Goal: Task Accomplishment & Management: Complete application form

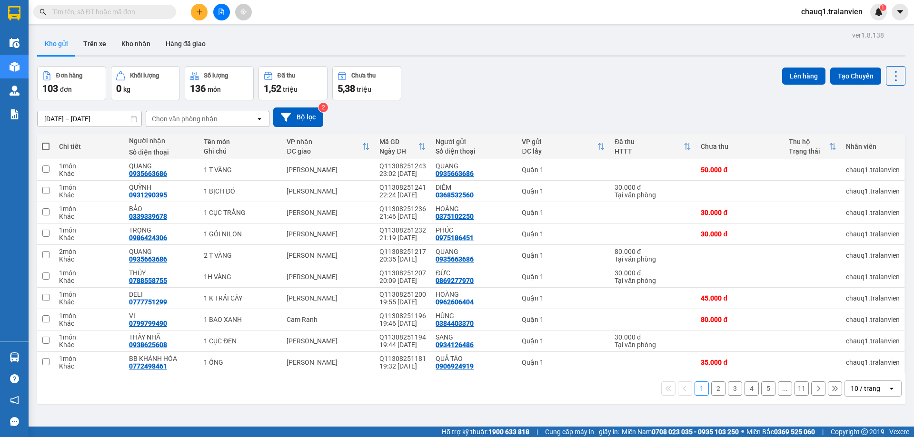
click at [148, 7] on input "text" at bounding box center [108, 12] width 112 height 10
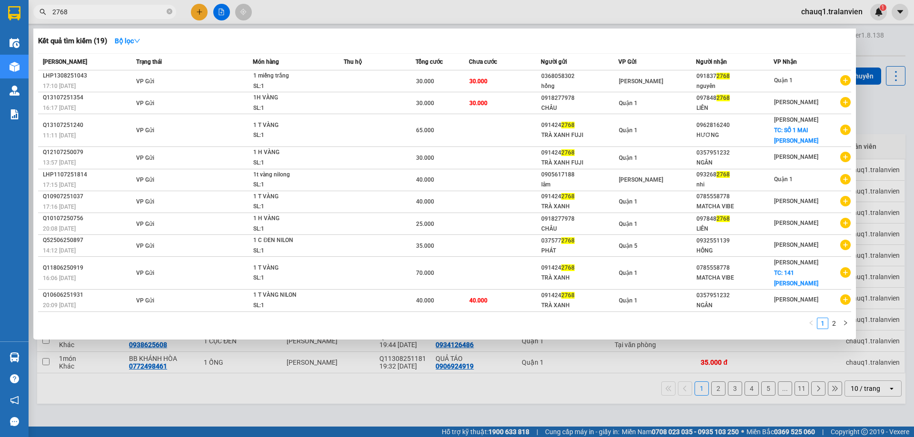
type input "2768"
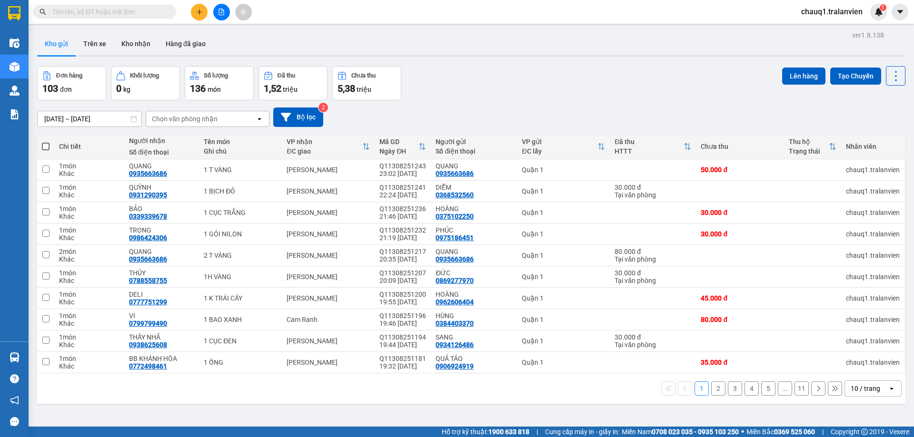
click at [118, 16] on input "text" at bounding box center [108, 12] width 112 height 10
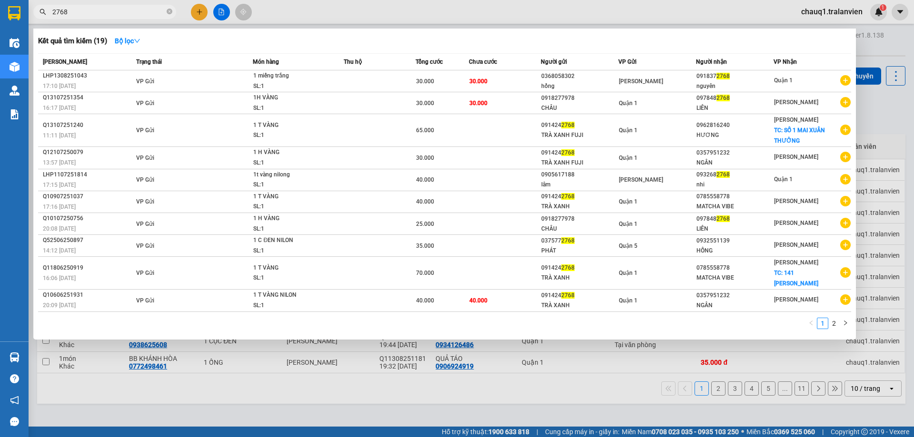
type input "2768"
click at [201, 10] on div at bounding box center [457, 218] width 914 height 437
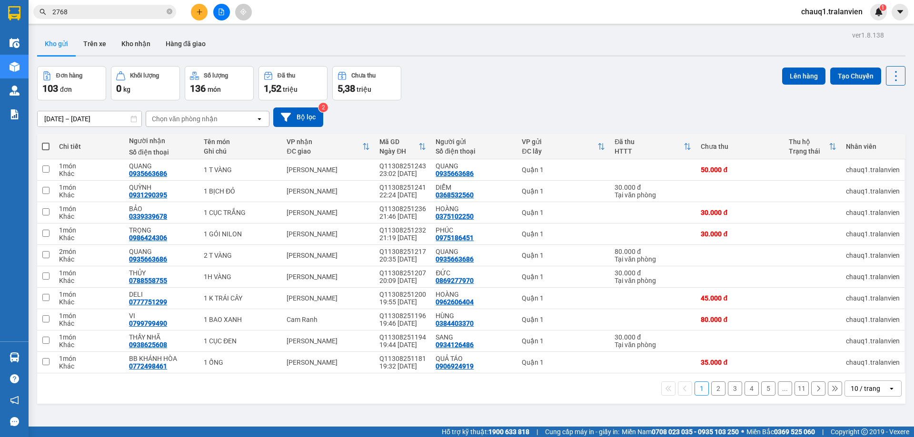
click at [200, 15] on icon "plus" at bounding box center [199, 12] width 7 height 7
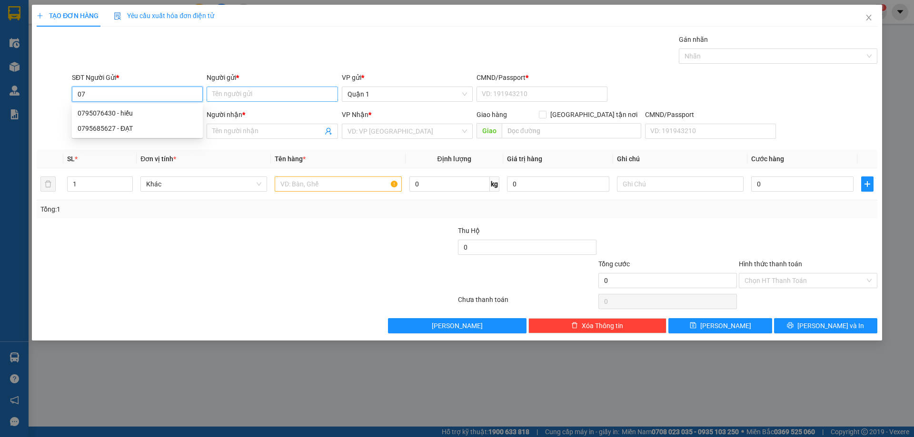
type input "0"
type input "0935595402"
click at [242, 91] on input "Người gửi *" at bounding box center [272, 94] width 131 height 15
type input "h"
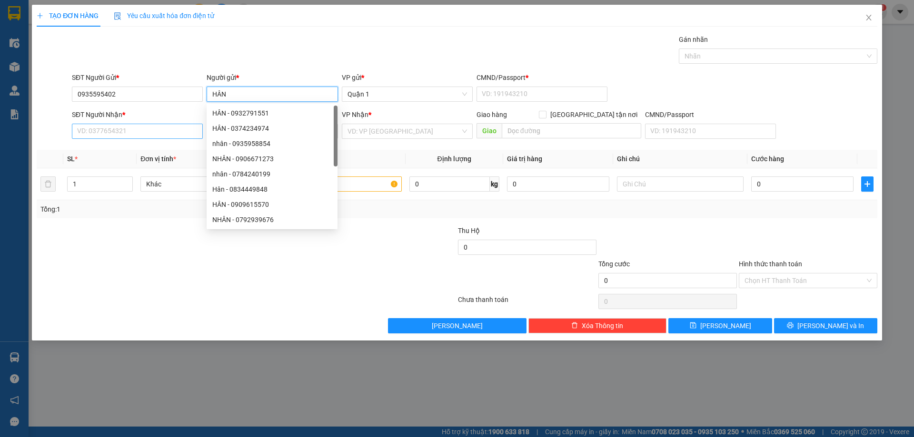
type input "HÂN"
click at [111, 129] on input "SĐT Người Nhận *" at bounding box center [137, 131] width 131 height 15
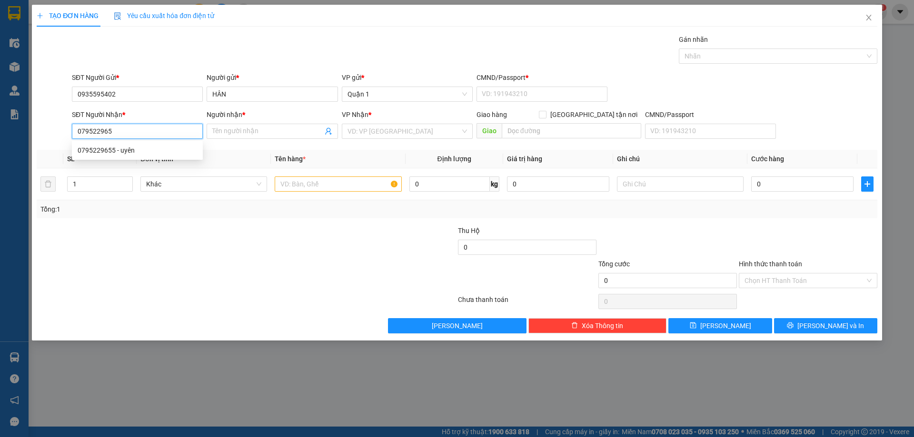
type input "0795229655"
click at [140, 151] on div "0795229655 - uyên" at bounding box center [137, 150] width 119 height 10
type input "uyên"
type input "0795229655"
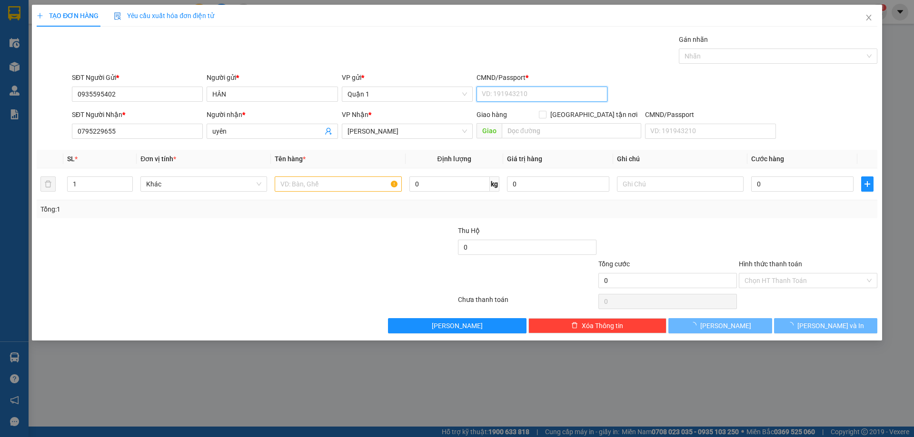
click at [515, 94] on input "CMND/Passport *" at bounding box center [541, 94] width 131 height 15
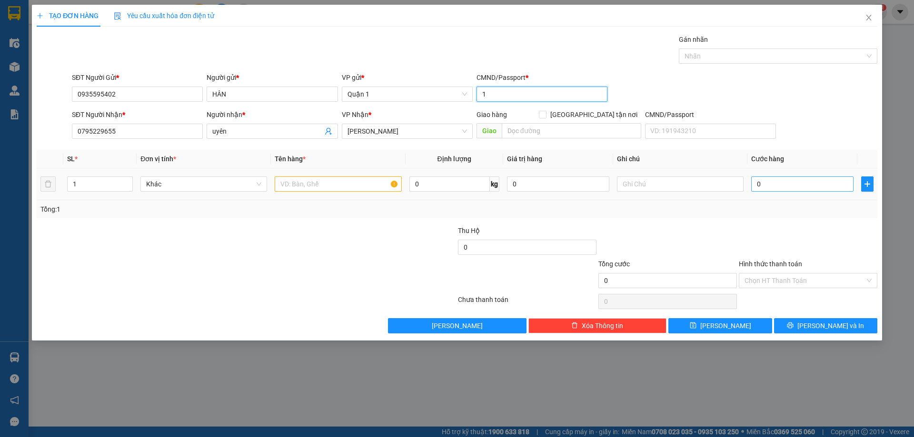
type input "1"
click at [789, 183] on input "0" at bounding box center [802, 184] width 102 height 15
type input "3"
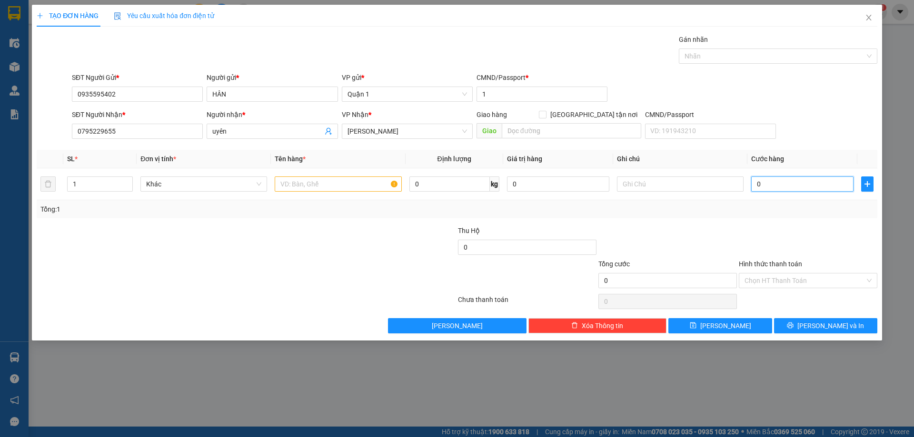
type input "3"
type input "30"
type input "30.000"
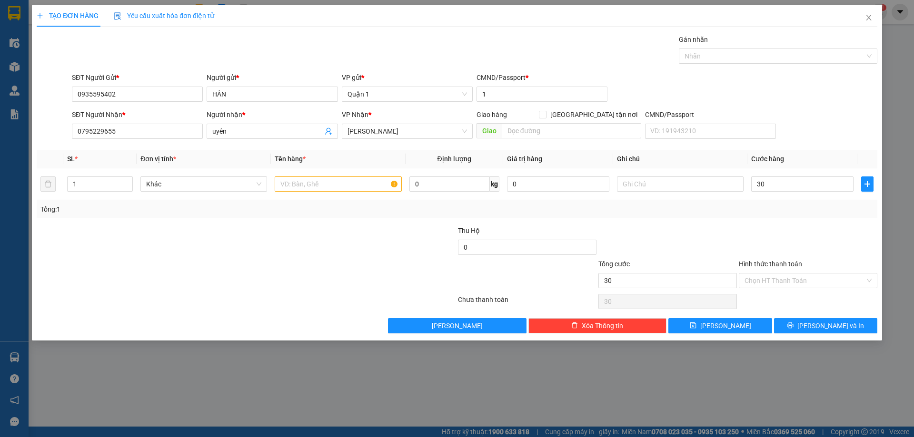
type input "30.000"
drag, startPoint x: 801, startPoint y: 233, endPoint x: 807, endPoint y: 228, distance: 7.7
click at [801, 232] on div at bounding box center [808, 242] width 140 height 33
click at [801, 280] on input "Hình thức thanh toán" at bounding box center [804, 281] width 120 height 14
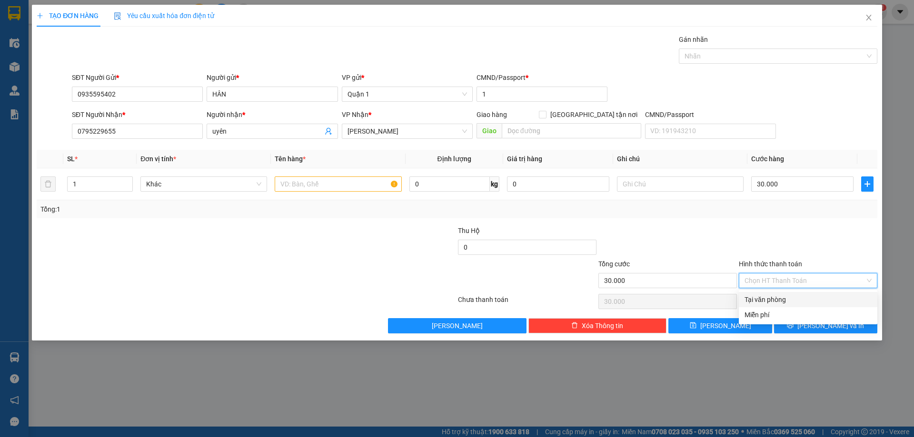
click at [792, 299] on div "Tại văn phòng" at bounding box center [807, 300] width 127 height 10
type input "0"
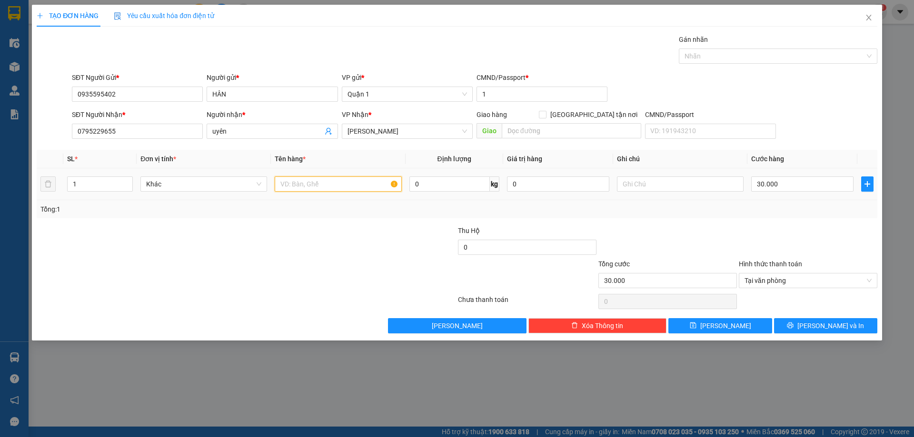
click at [352, 191] on input "text" at bounding box center [338, 184] width 127 height 15
type input "1B TRẮNG"
click at [696, 324] on icon "save" at bounding box center [693, 325] width 7 height 7
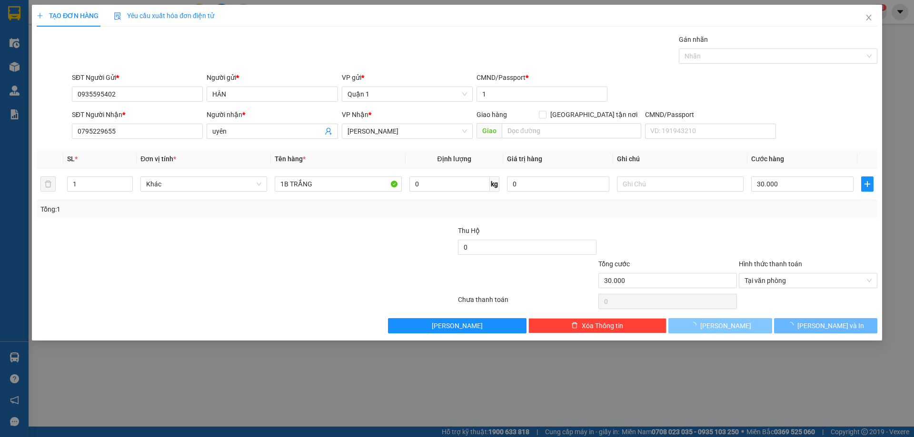
type input "0"
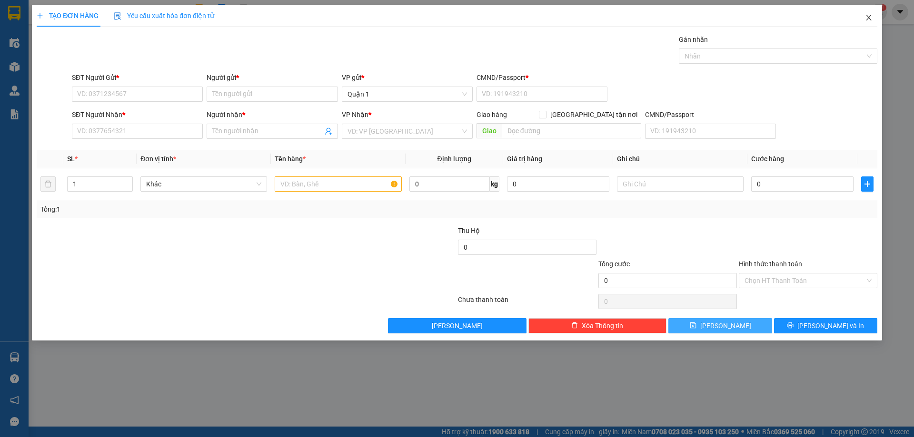
click at [866, 18] on icon "close" at bounding box center [869, 18] width 8 height 8
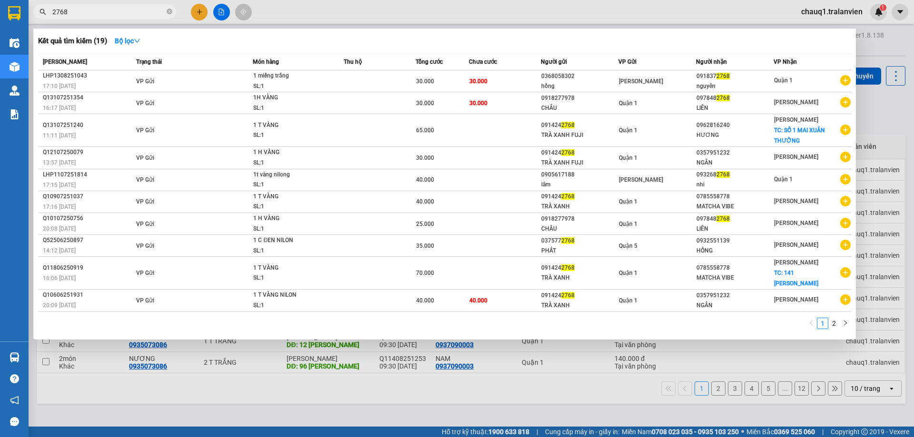
click at [83, 10] on input "2768" at bounding box center [108, 12] width 112 height 10
click at [199, 18] on div at bounding box center [457, 218] width 914 height 437
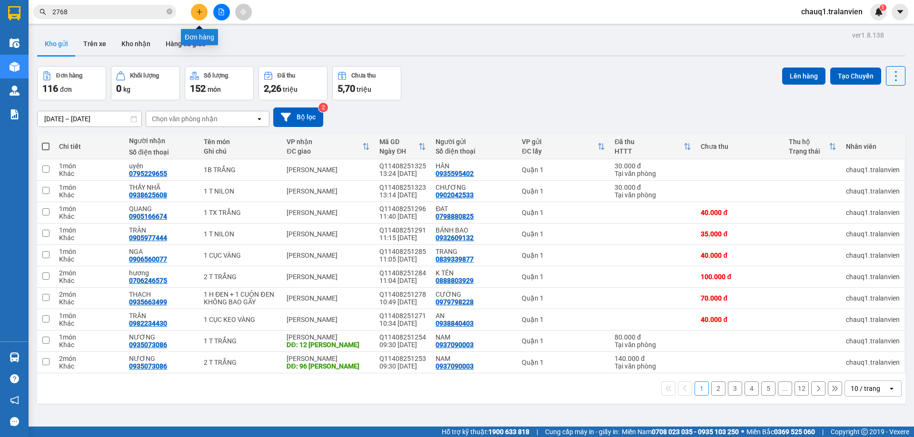
click at [202, 12] on icon "plus" at bounding box center [199, 12] width 7 height 7
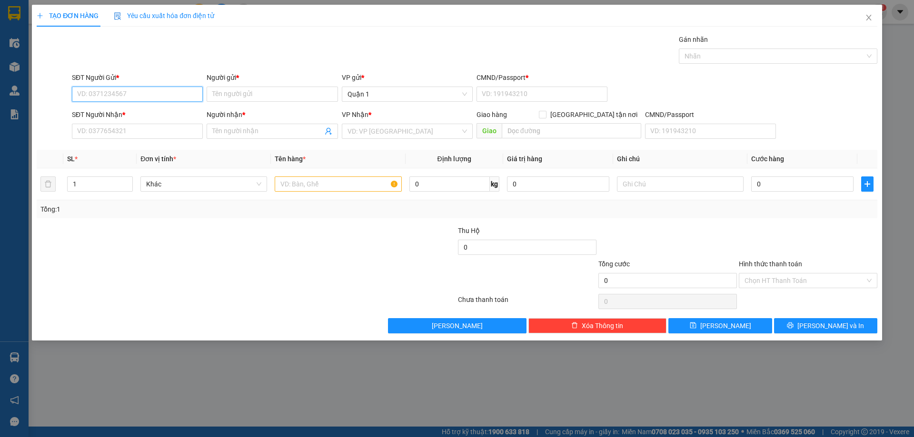
click at [147, 94] on input "SĐT Người Gửi *" at bounding box center [137, 94] width 131 height 15
click at [161, 108] on div "0914242768 - TRÀ XANH FUJI" at bounding box center [137, 113] width 131 height 15
type input "0914242768"
type input "TRÀ XANH FUJI"
type input "1"
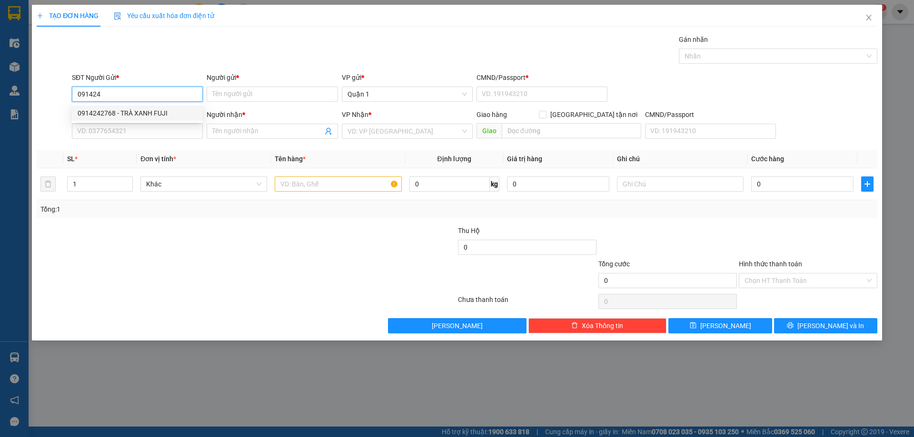
type input "0962816240"
type input "HƯƠNG"
checkbox input "true"
type input "SỐ 1 MAI XUÂN THƯỞNG"
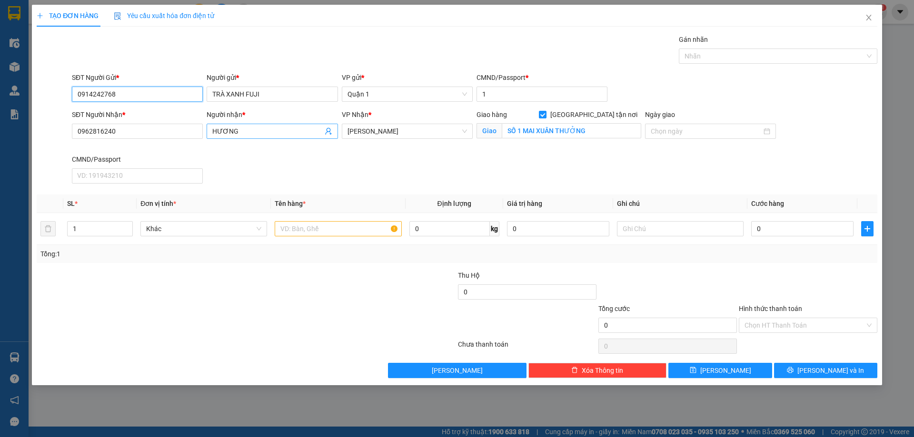
type input "0914242768"
click at [246, 131] on input "HƯƠNG" at bounding box center [267, 131] width 110 height 10
click at [246, 134] on input "HƯƠNG" at bounding box center [267, 131] width 110 height 10
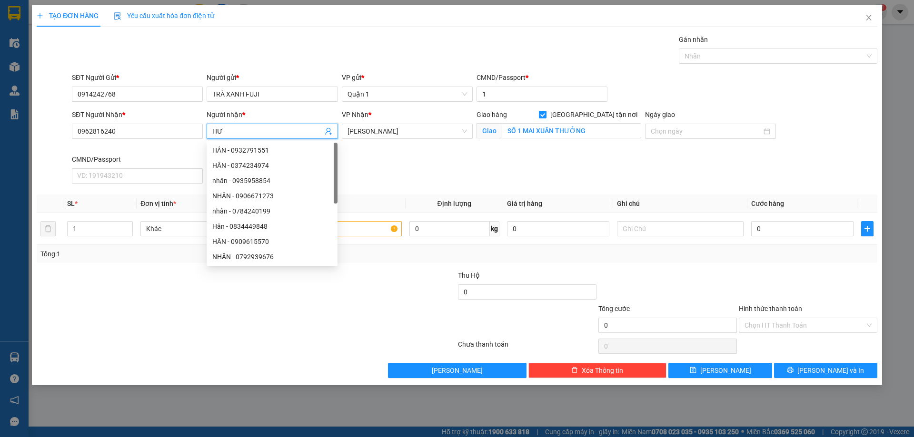
type input "H"
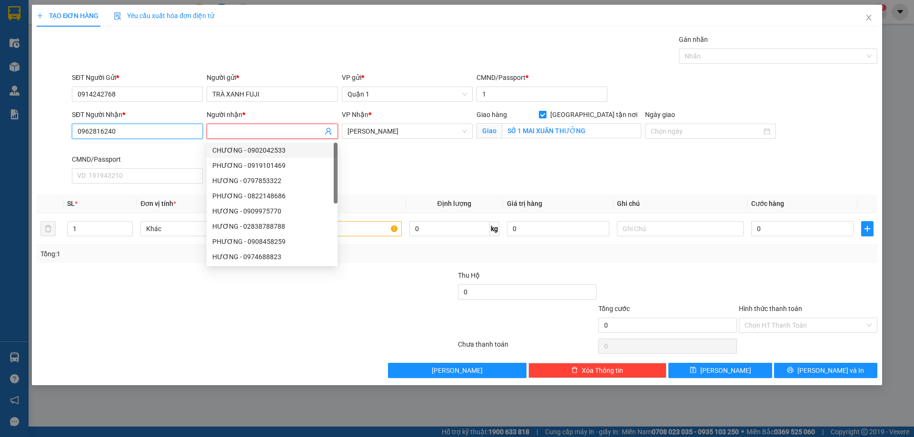
drag, startPoint x: 159, startPoint y: 125, endPoint x: 163, endPoint y: 131, distance: 7.3
click at [159, 129] on input "0962816240" at bounding box center [137, 131] width 131 height 15
click at [163, 131] on input "0962816240" at bounding box center [137, 131] width 131 height 15
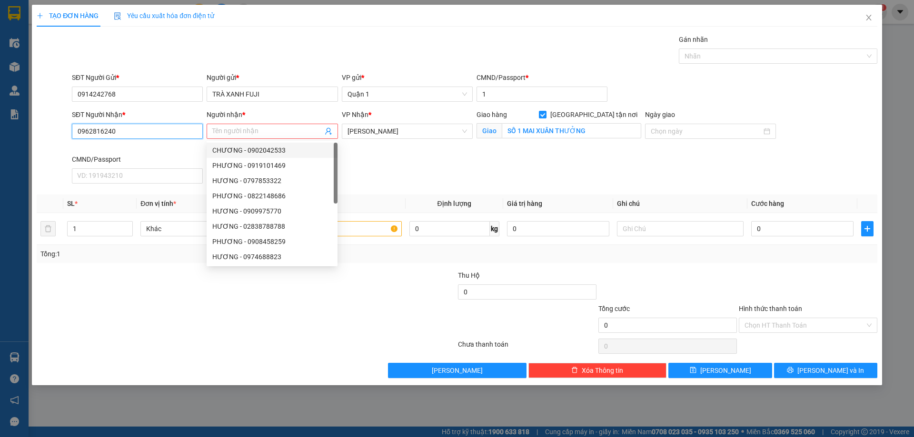
click at [163, 131] on input "0962816240" at bounding box center [137, 131] width 131 height 15
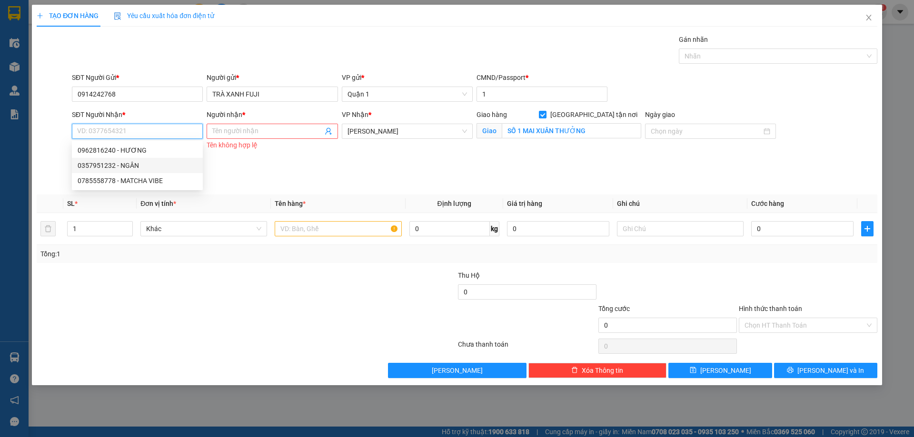
click at [137, 163] on div "0357951232 - NGÂN" at bounding box center [137, 165] width 119 height 10
type input "0357951232"
type input "NGÂN"
checkbox input "false"
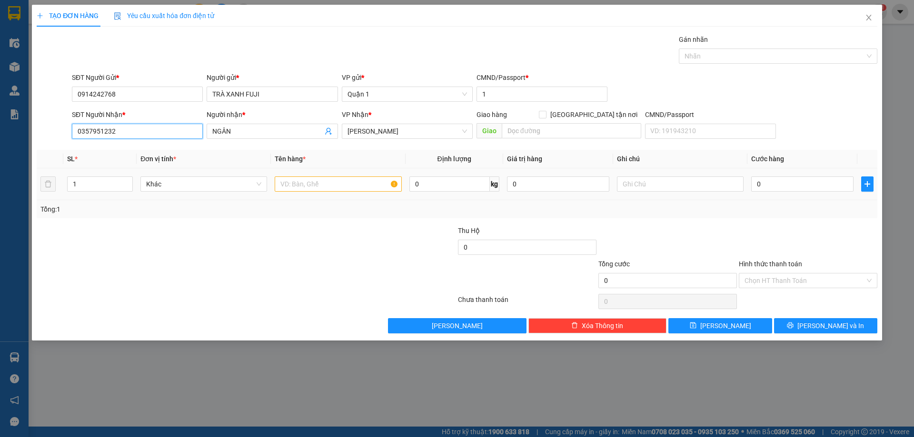
type input "0357951232"
click at [306, 184] on input "text" at bounding box center [338, 184] width 127 height 15
type input "1"
click at [614, 112] on span "[GEOGRAPHIC_DATA] tận nơi" at bounding box center [593, 114] width 95 height 10
click at [546, 112] on input "[GEOGRAPHIC_DATA] tận nơi" at bounding box center [542, 114] width 7 height 7
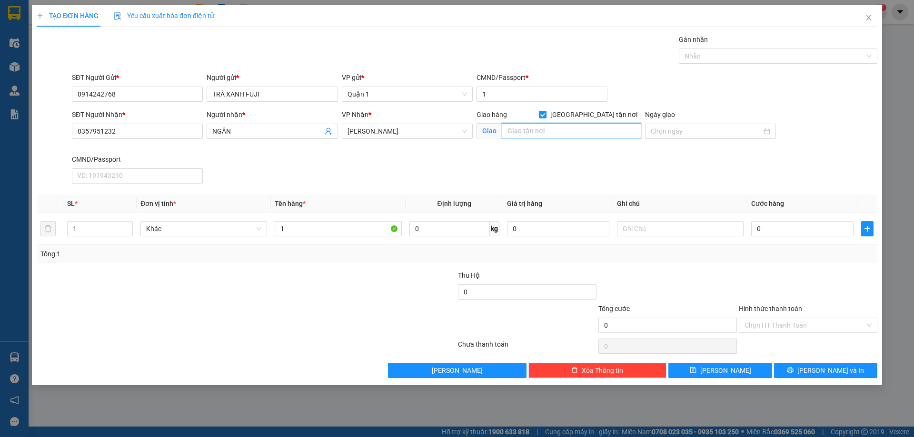
click at [554, 130] on input "text" at bounding box center [571, 130] width 139 height 15
drag, startPoint x: 614, startPoint y: 112, endPoint x: 604, endPoint y: 112, distance: 10.0
click at [614, 111] on span "[GEOGRAPHIC_DATA] tận nơi" at bounding box center [593, 114] width 95 height 10
click at [546, 111] on input "[GEOGRAPHIC_DATA] tận nơi" at bounding box center [542, 114] width 7 height 7
checkbox input "false"
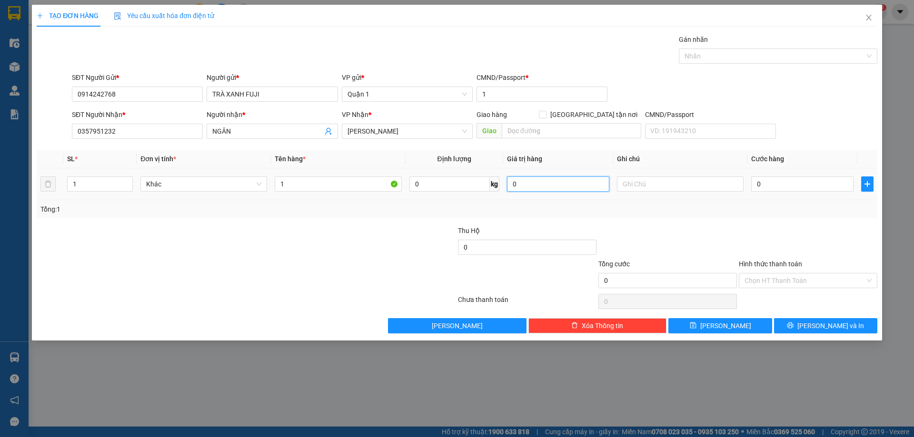
click at [564, 183] on input "0" at bounding box center [558, 184] width 102 height 15
click at [327, 189] on input "1" at bounding box center [338, 184] width 127 height 15
type input "1TH VÀNG"
click at [777, 185] on input "0" at bounding box center [802, 184] width 102 height 15
type input "3"
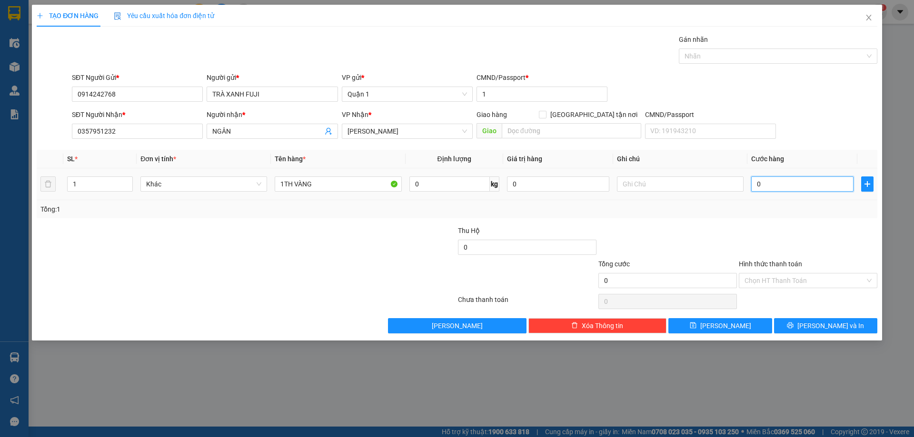
type input "3"
type input "30"
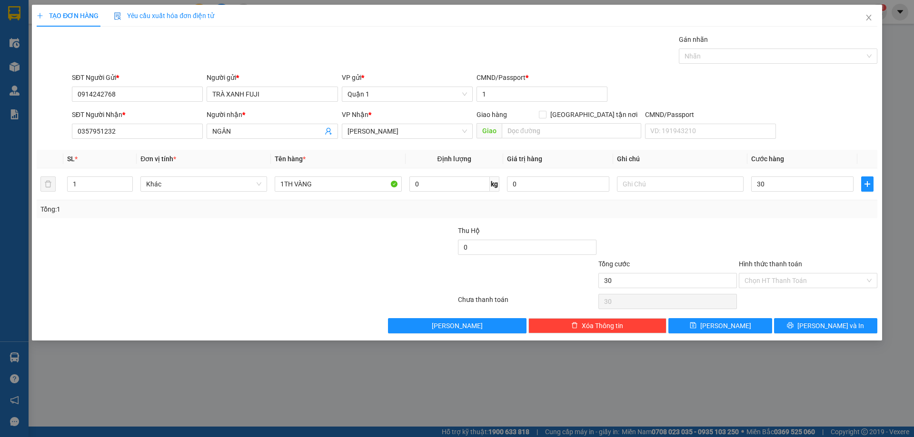
type input "30.000"
click at [759, 228] on div at bounding box center [808, 242] width 140 height 33
click at [762, 278] on input "Hình thức thanh toán" at bounding box center [804, 281] width 120 height 14
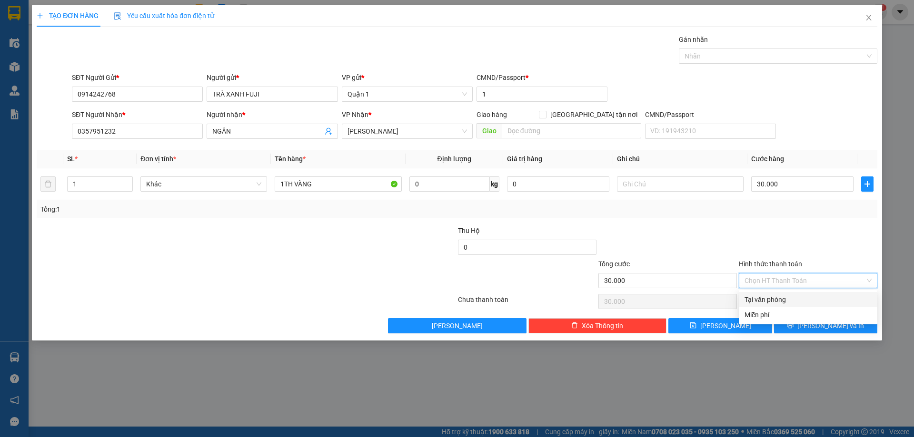
click at [775, 301] on div "Tại văn phòng" at bounding box center [807, 300] width 127 height 10
type input "0"
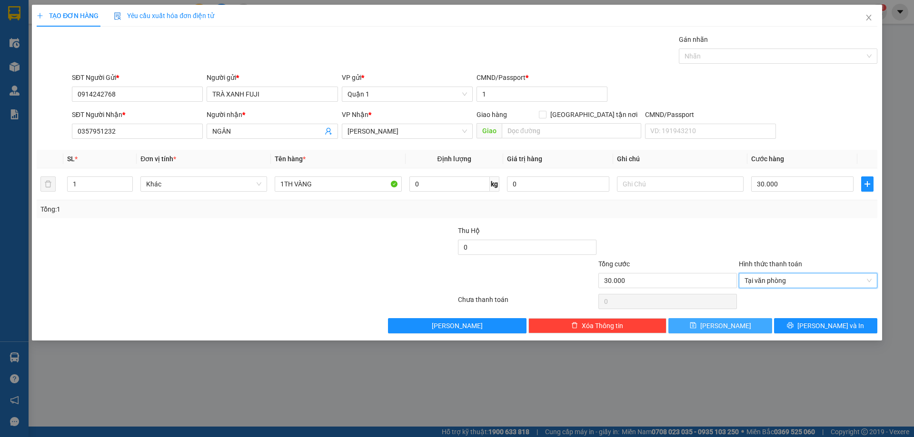
click at [718, 323] on button "[PERSON_NAME]" at bounding box center [719, 325] width 103 height 15
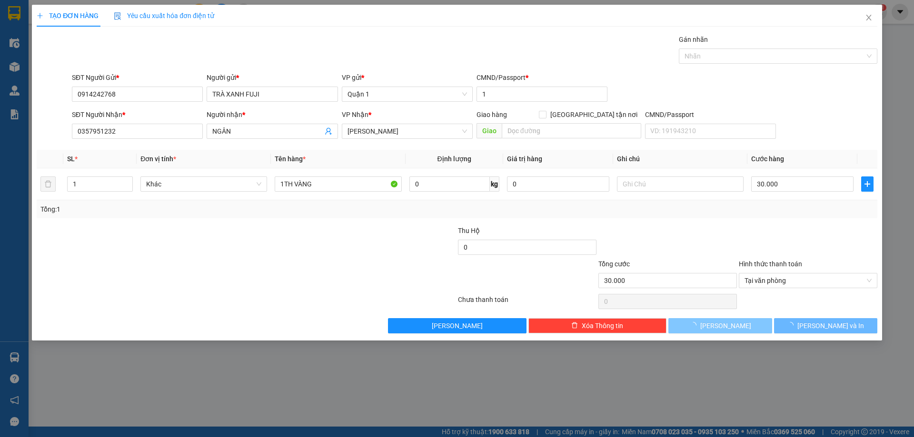
type input "0"
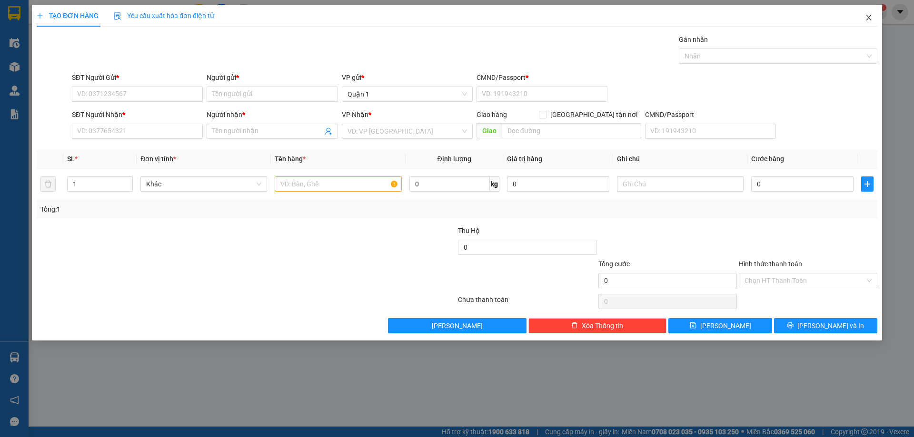
click at [869, 17] on icon "close" at bounding box center [869, 18] width 8 height 8
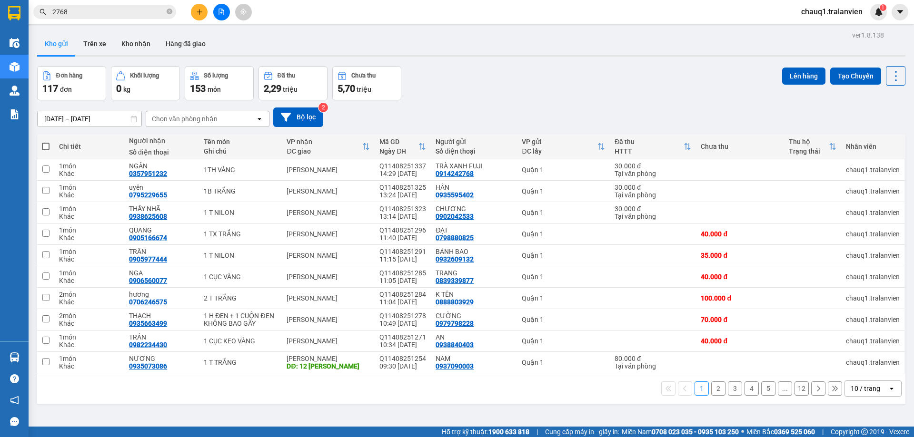
click at [199, 12] on icon "plus" at bounding box center [199, 12] width 7 height 7
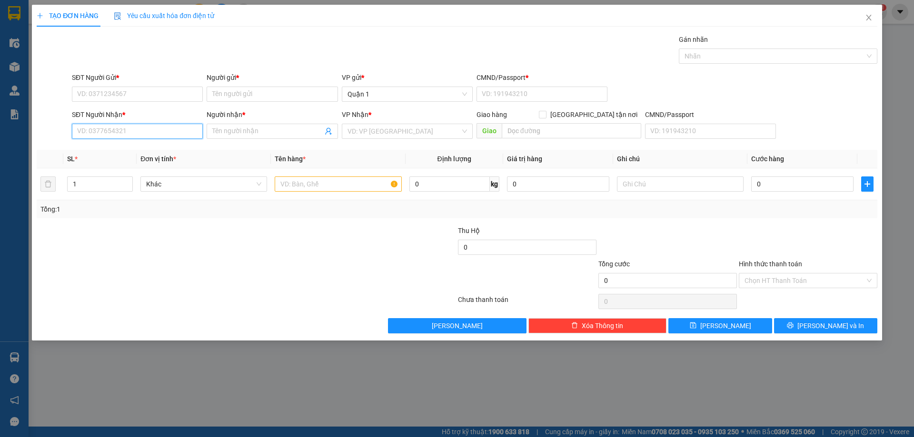
click at [149, 129] on input "SĐT Người Nhận *" at bounding box center [137, 131] width 131 height 15
click at [155, 149] on div "0368838827 - CHÂN" at bounding box center [137, 150] width 119 height 10
type input "0368838827"
type input "CHÂN"
type input "0368838827"
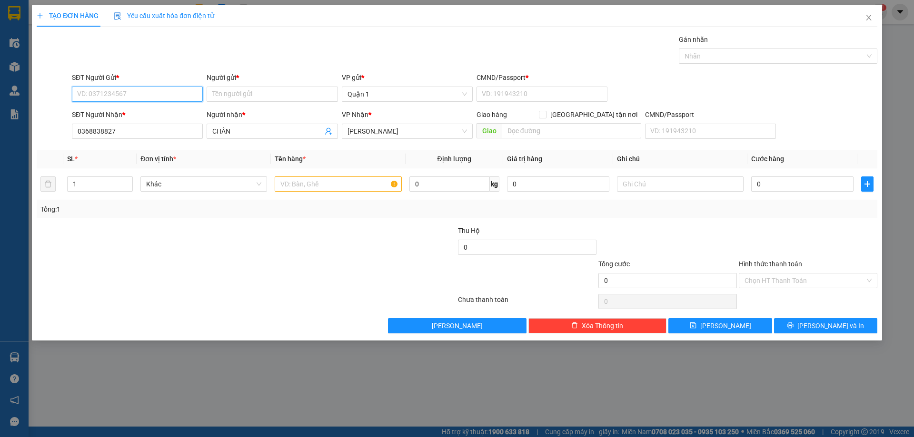
click at [154, 94] on input "SĐT Người Gửi *" at bounding box center [137, 94] width 131 height 15
click at [144, 115] on div "0362382578 - KHẢI" at bounding box center [137, 113] width 119 height 10
type input "0362382578"
type input "KHẢI"
type input "1"
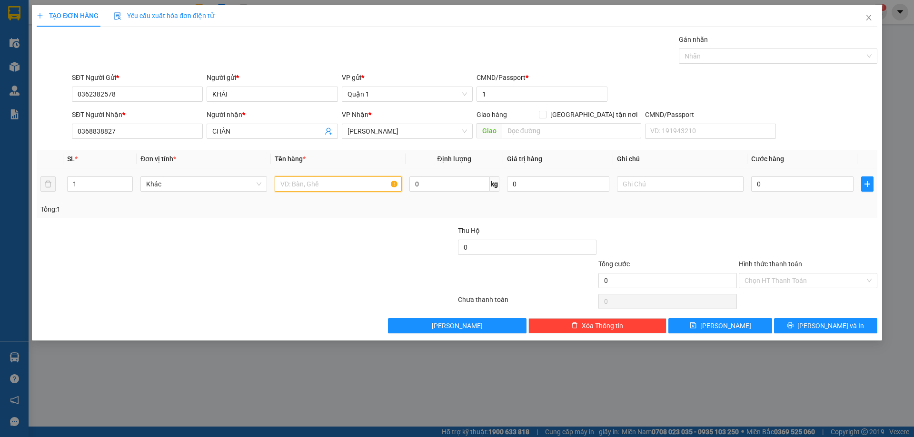
click at [343, 187] on input "text" at bounding box center [338, 184] width 127 height 15
type input "1H VÀNG"
click at [810, 188] on input "0" at bounding box center [802, 184] width 102 height 15
type input "3"
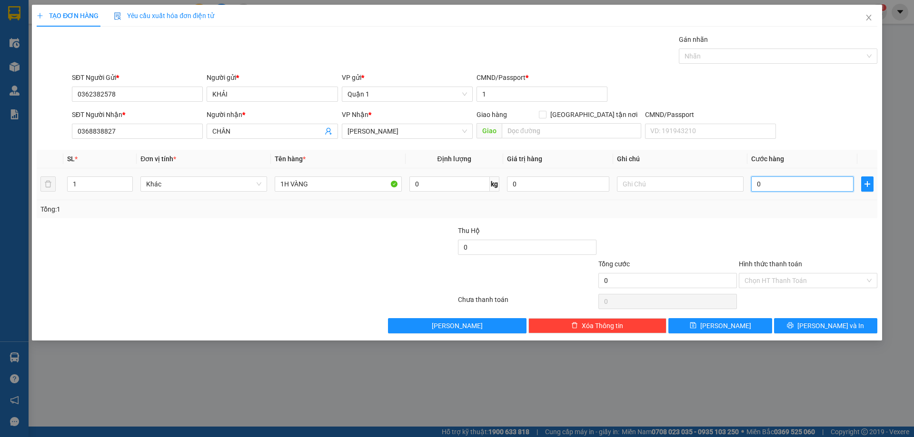
type input "3"
type input "30"
type input "30.000"
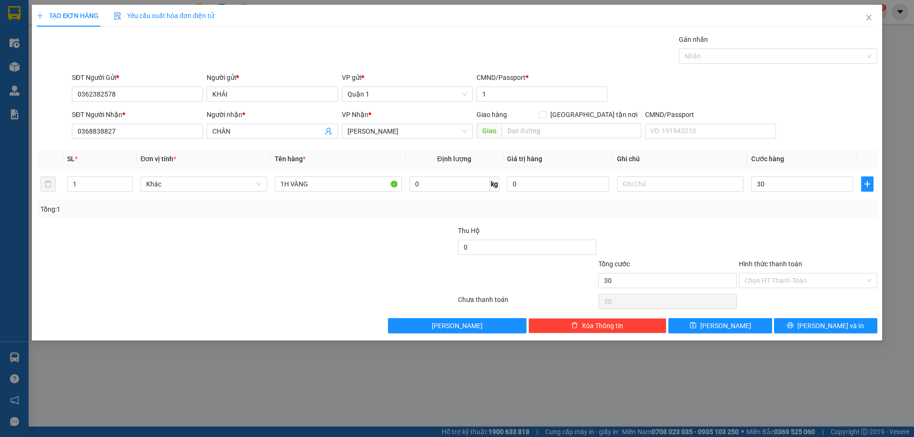
type input "30.000"
click at [786, 244] on div at bounding box center [808, 242] width 140 height 33
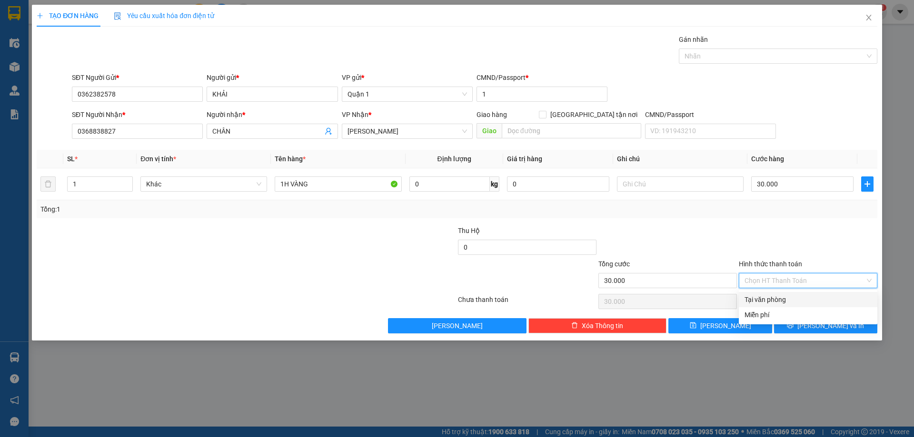
click at [784, 285] on input "Hình thức thanh toán" at bounding box center [804, 281] width 120 height 14
click at [773, 295] on div "Tại văn phòng" at bounding box center [807, 300] width 127 height 10
type input "0"
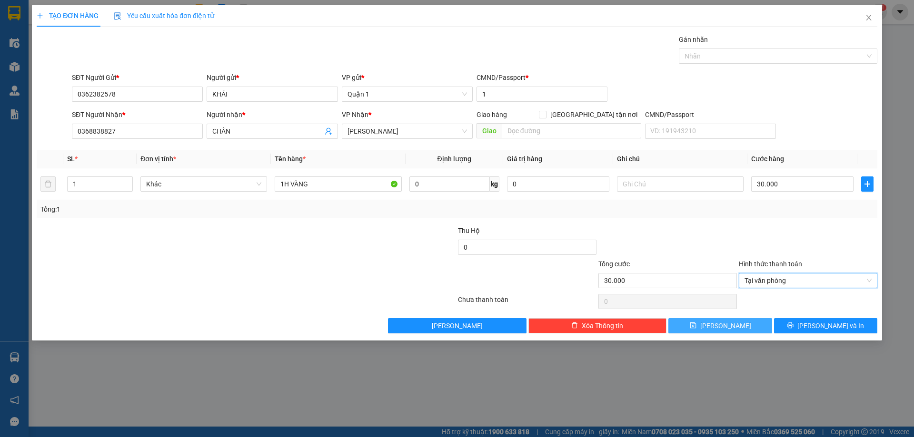
click at [757, 332] on button "[PERSON_NAME]" at bounding box center [719, 325] width 103 height 15
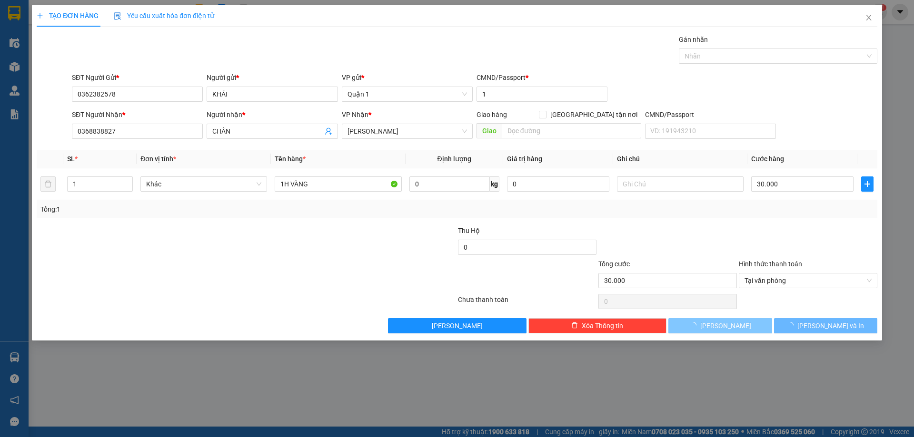
type input "0"
